Goal: Task Accomplishment & Management: Use online tool/utility

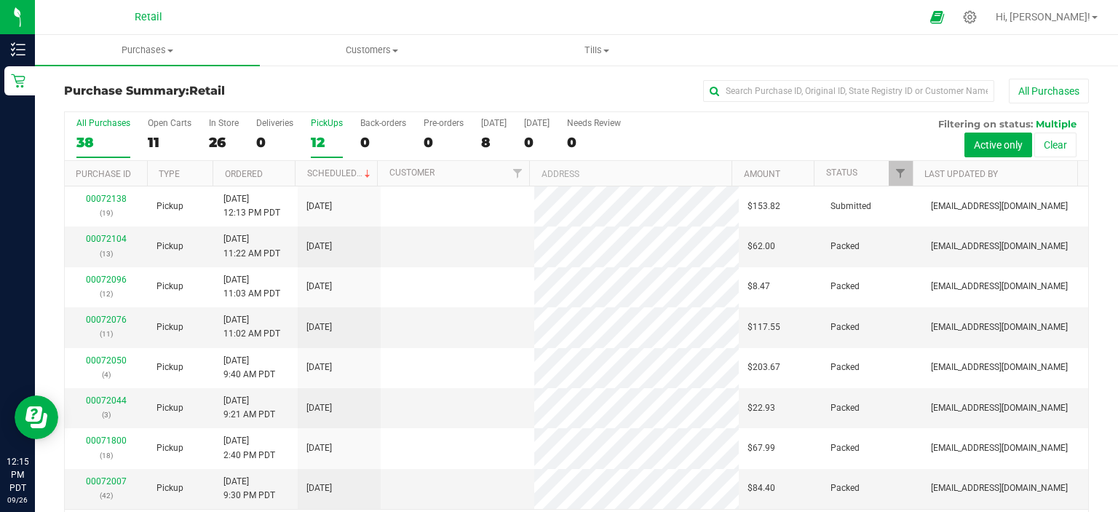
click at [317, 130] on label "PickUps 12" at bounding box center [327, 138] width 32 height 40
click at [0, 0] on input "PickUps 12" at bounding box center [0, 0] width 0 height 0
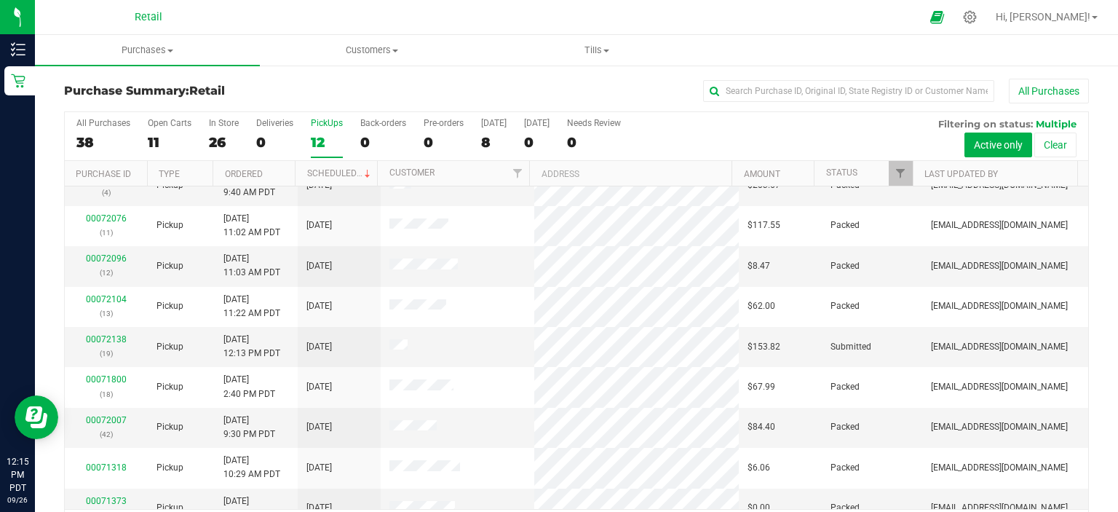
scroll to position [57, 0]
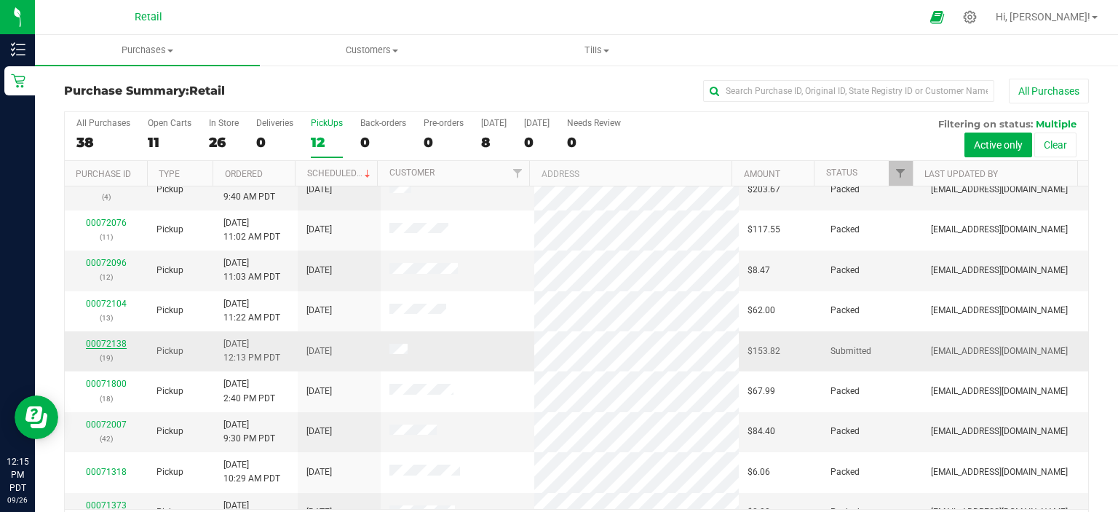
click at [113, 346] on link "00072138" at bounding box center [106, 344] width 41 height 10
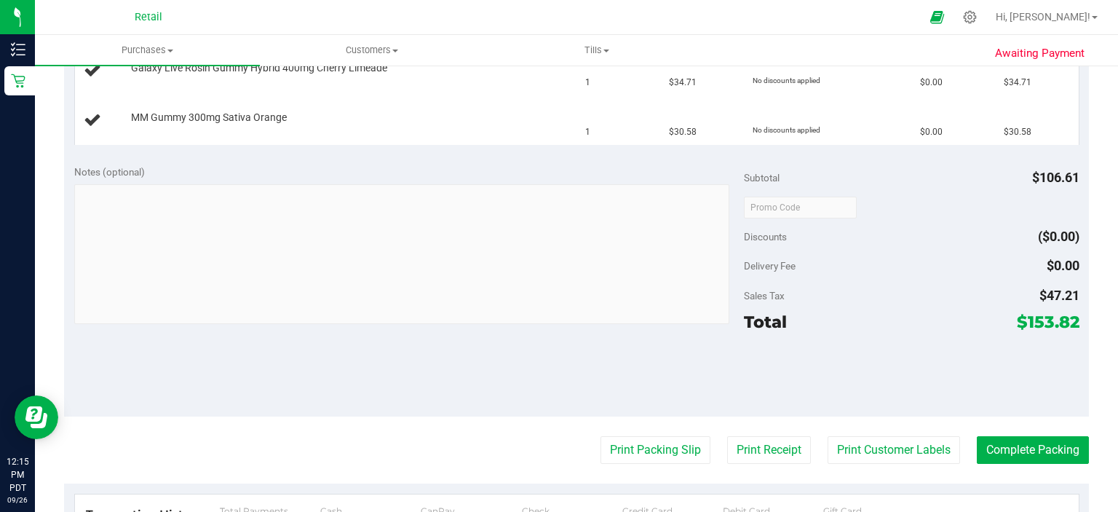
scroll to position [603, 0]
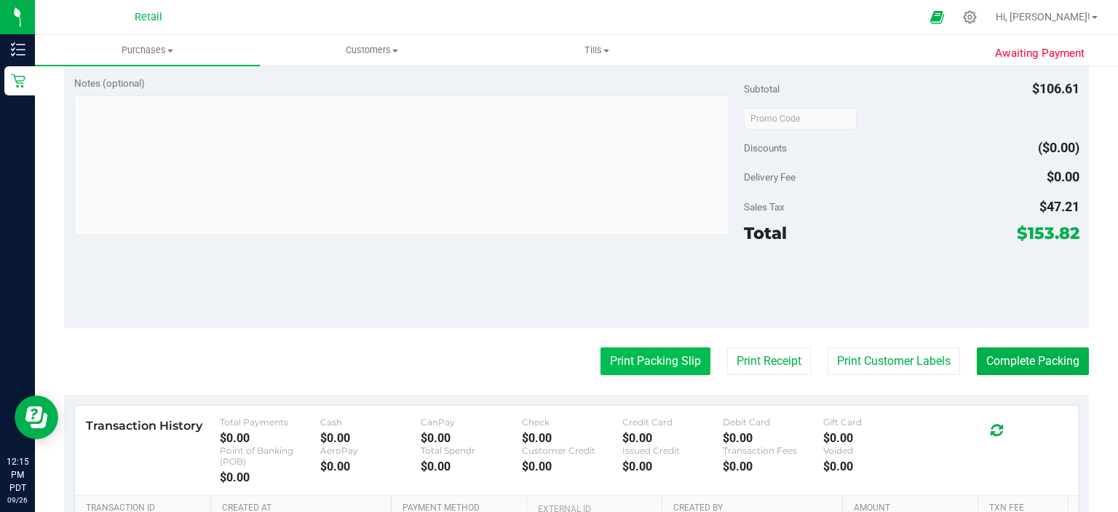
click at [641, 364] on button "Print Packing Slip" at bounding box center [656, 361] width 110 height 28
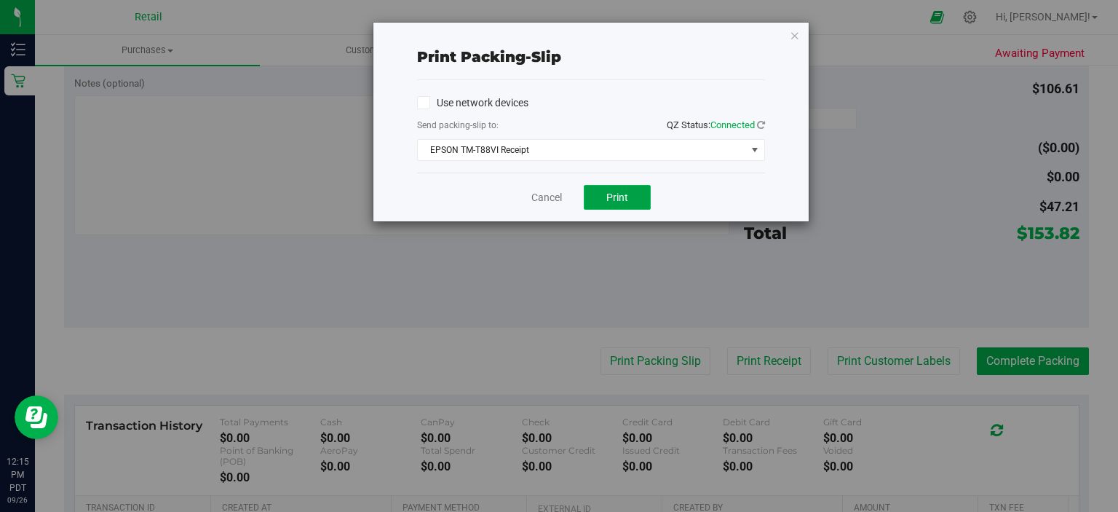
click at [630, 195] on button "Print" at bounding box center [617, 197] width 67 height 25
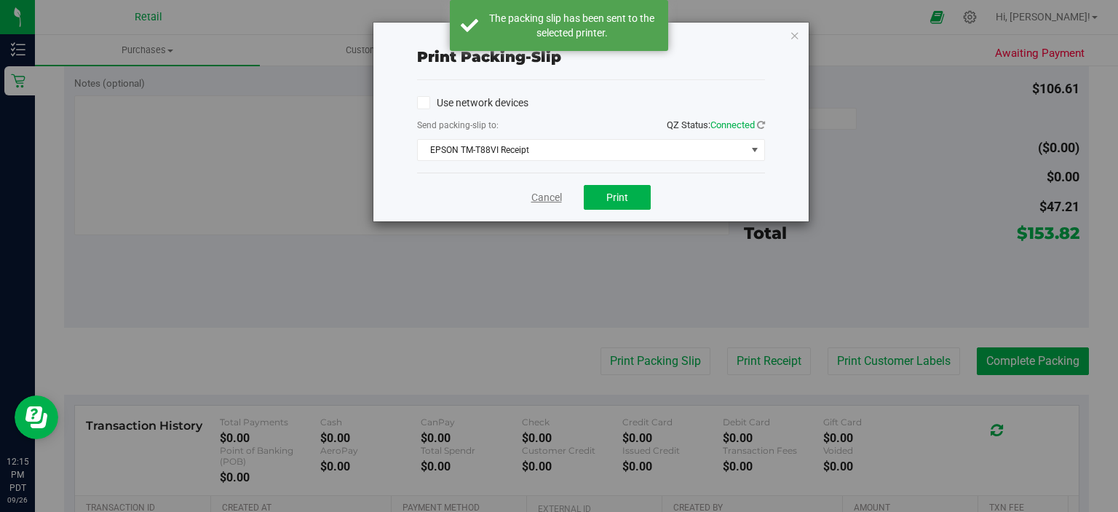
click at [553, 201] on link "Cancel" at bounding box center [546, 197] width 31 height 15
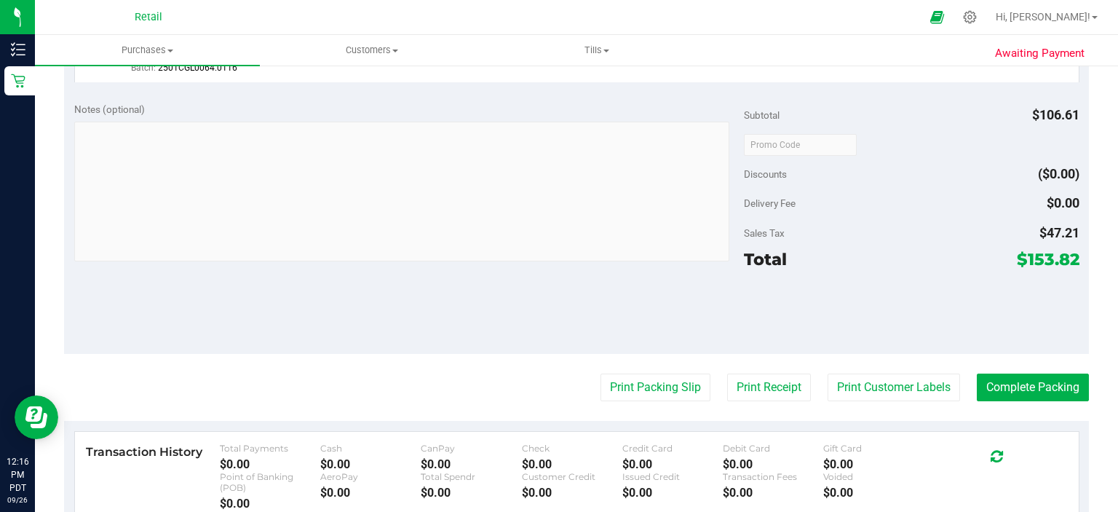
scroll to position [716, 0]
click at [1042, 373] on button "Complete Packing" at bounding box center [1033, 387] width 112 height 28
